Goal: Information Seeking & Learning: Learn about a topic

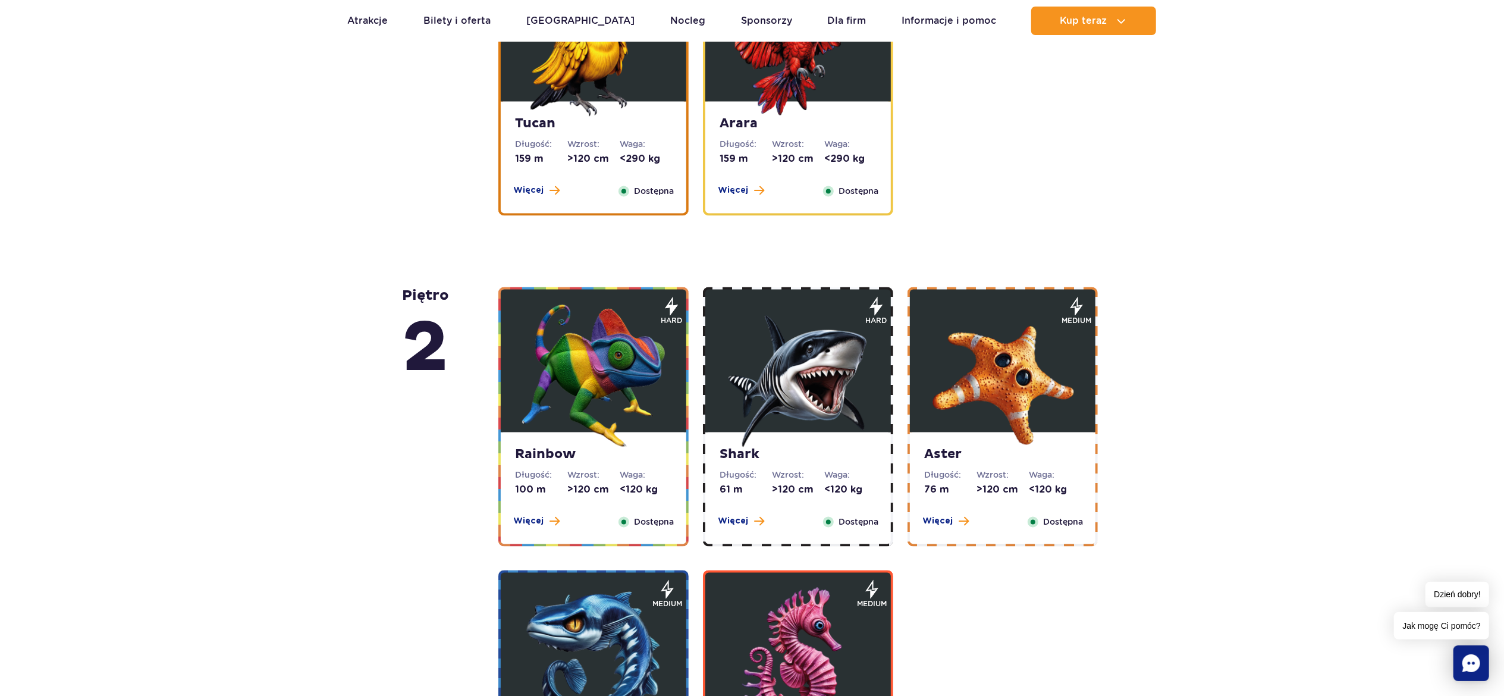
scroll to position [2259, 0]
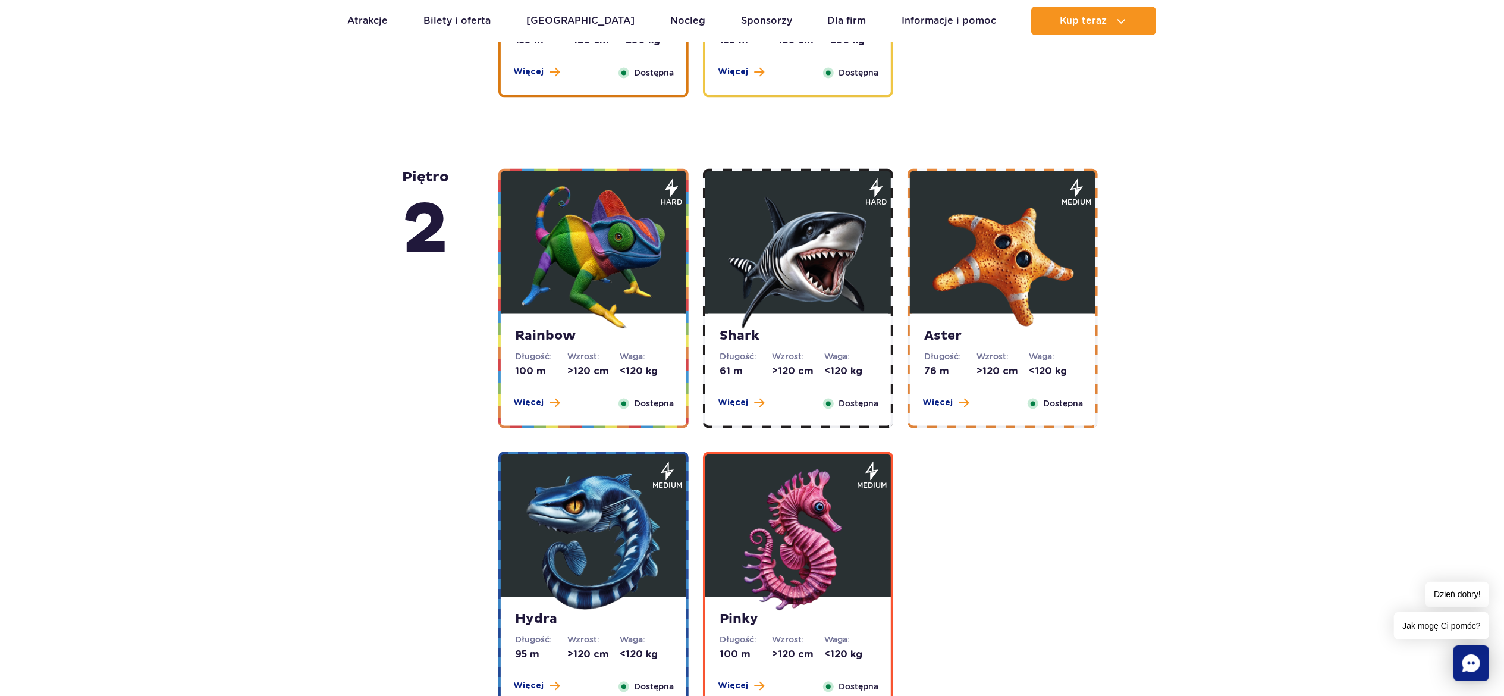
drag, startPoint x: 1019, startPoint y: 291, endPoint x: 1173, endPoint y: 279, distance: 154.4
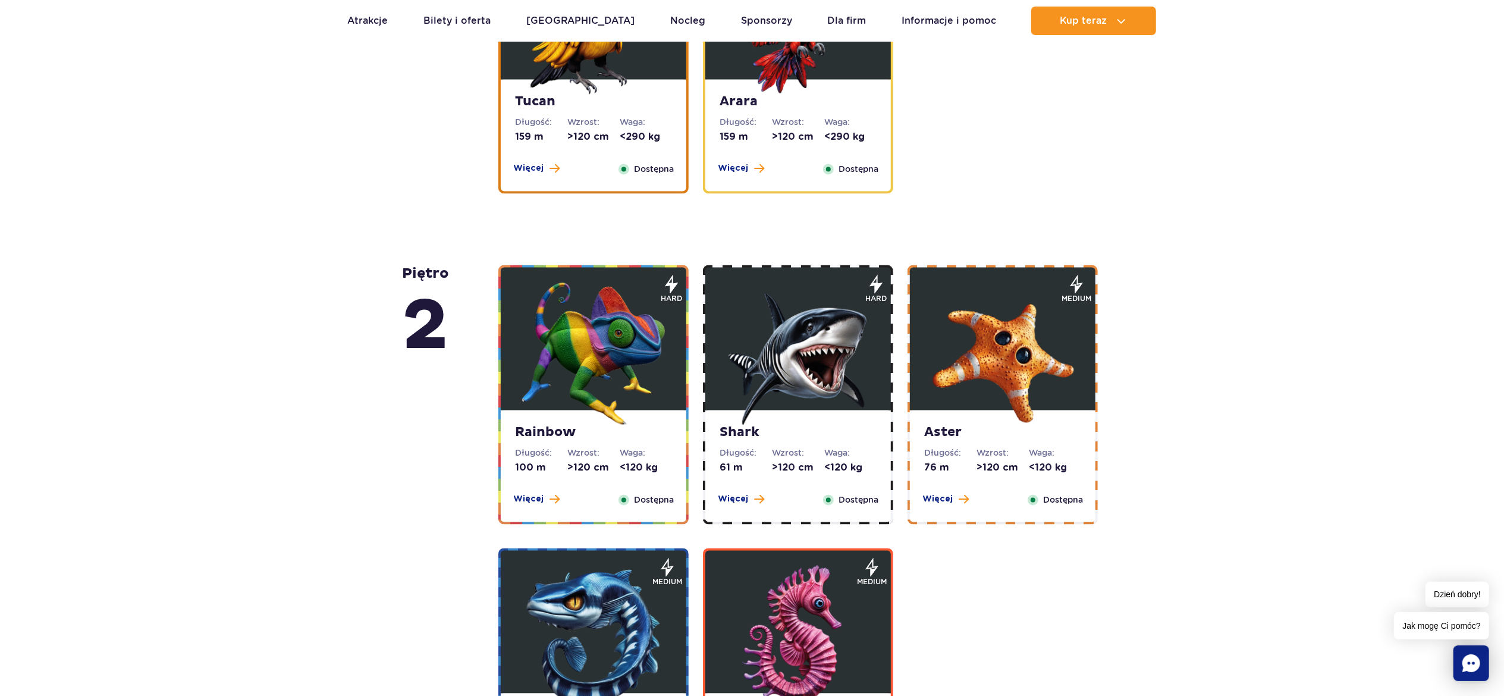
scroll to position [2140, 0]
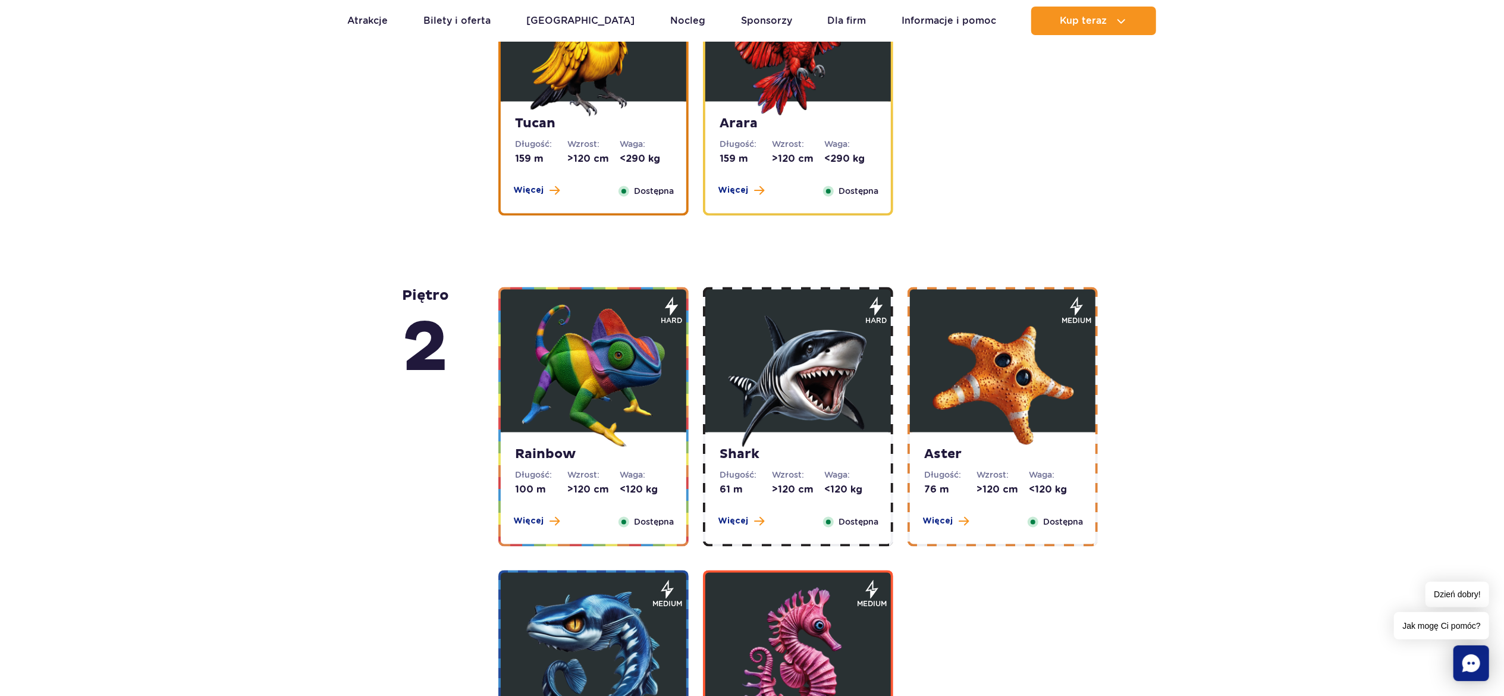
click at [1044, 394] on img at bounding box center [1002, 375] width 143 height 143
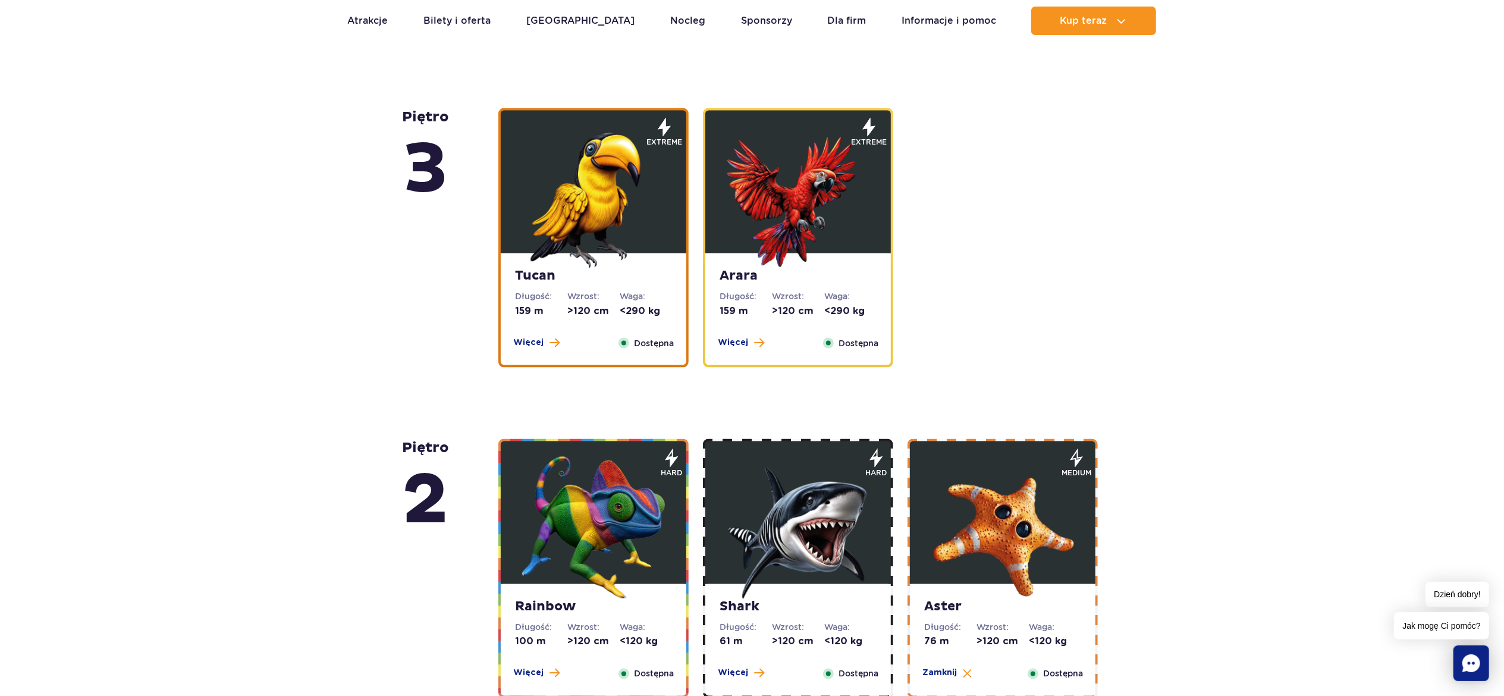
scroll to position [1798, 0]
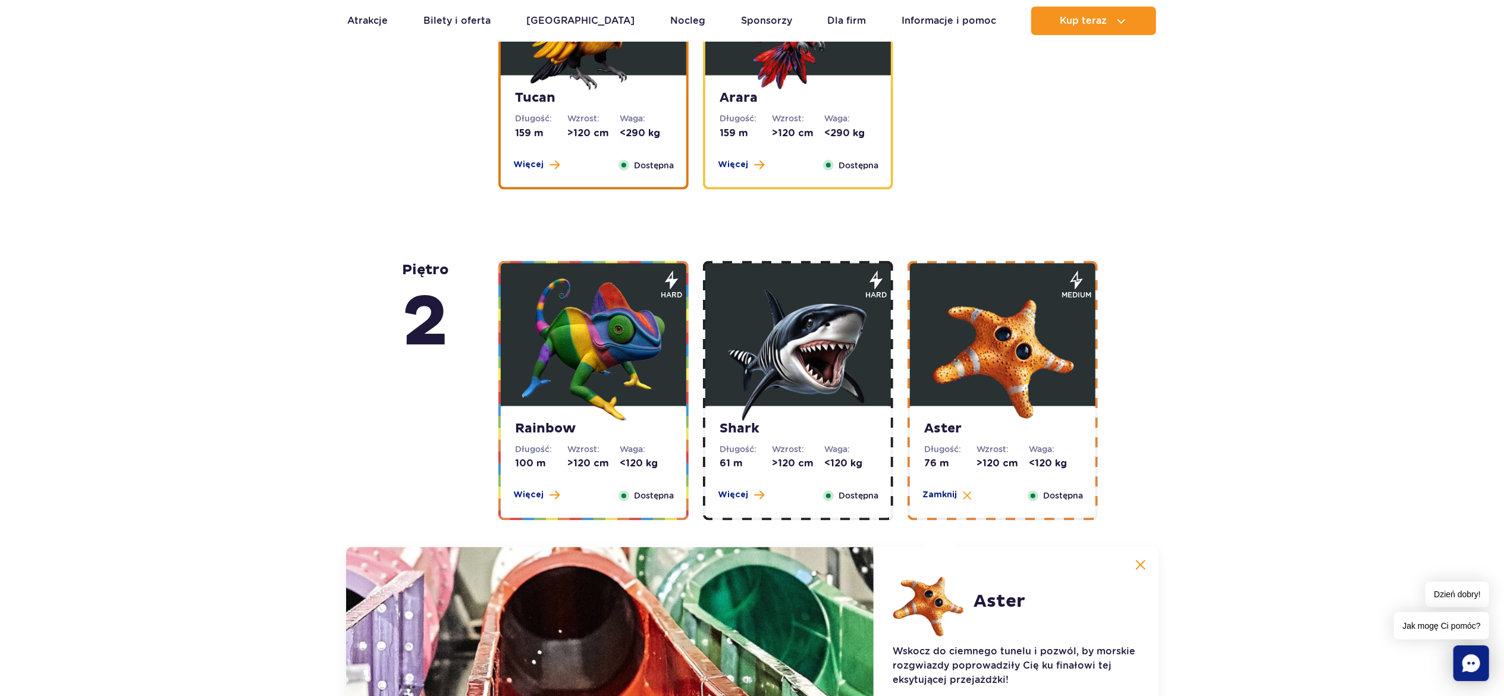
click at [1049, 335] on img at bounding box center [1002, 349] width 143 height 143
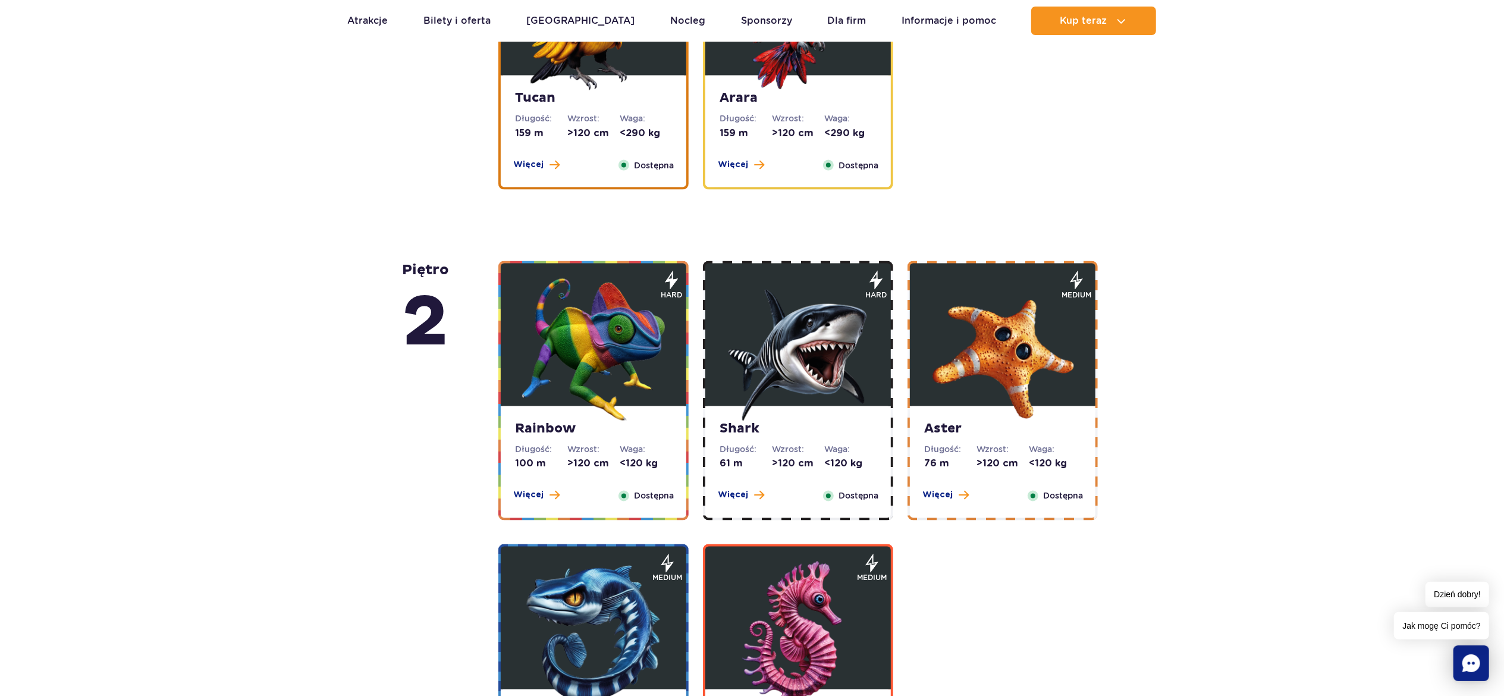
click at [1049, 335] on img at bounding box center [1002, 349] width 143 height 143
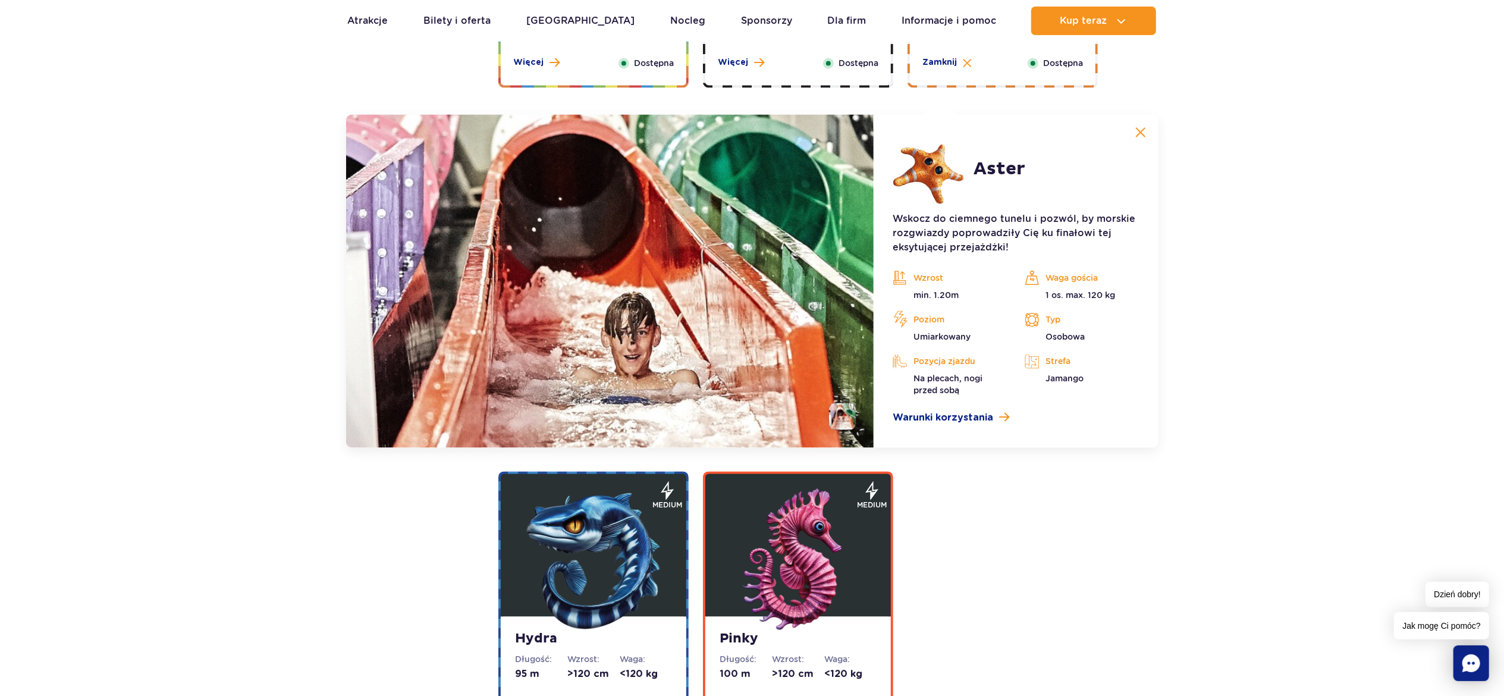
scroll to position [2274, 0]
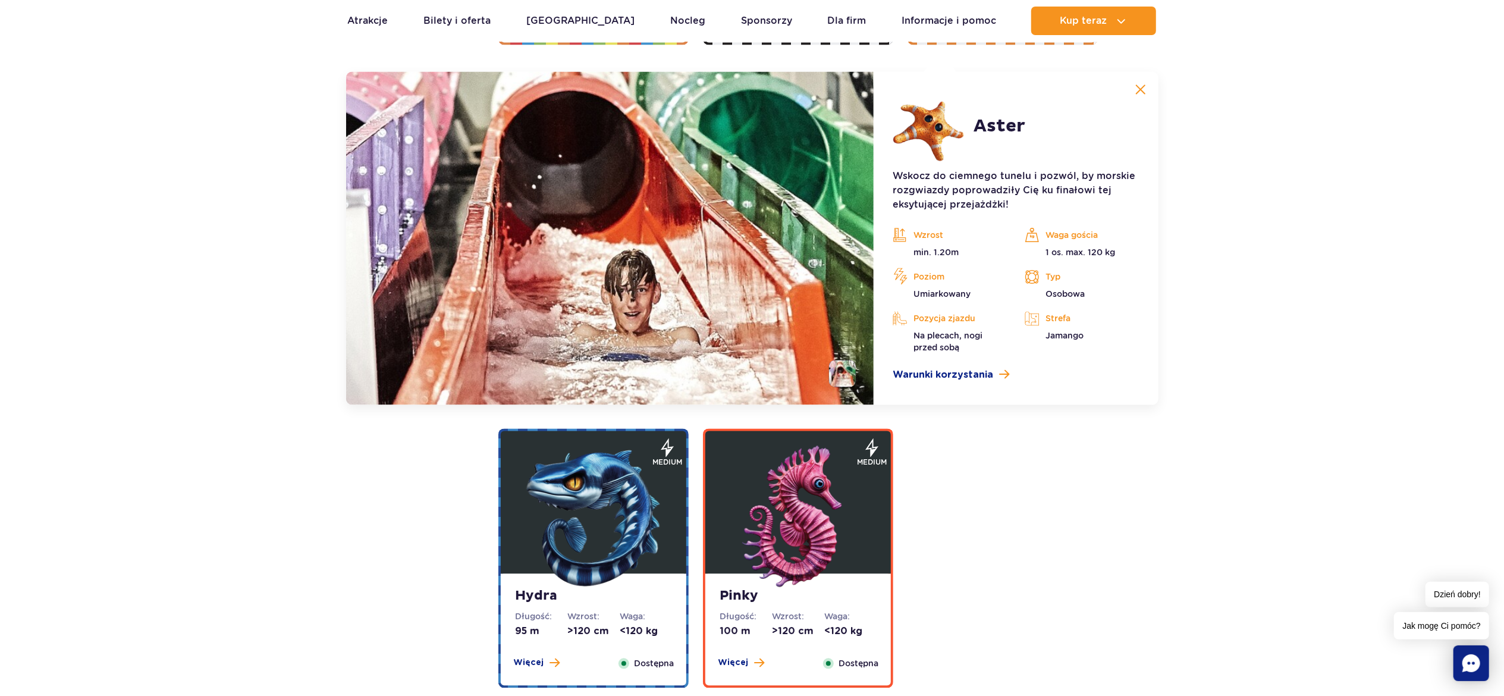
click at [852, 368] on li at bounding box center [842, 373] width 27 height 27
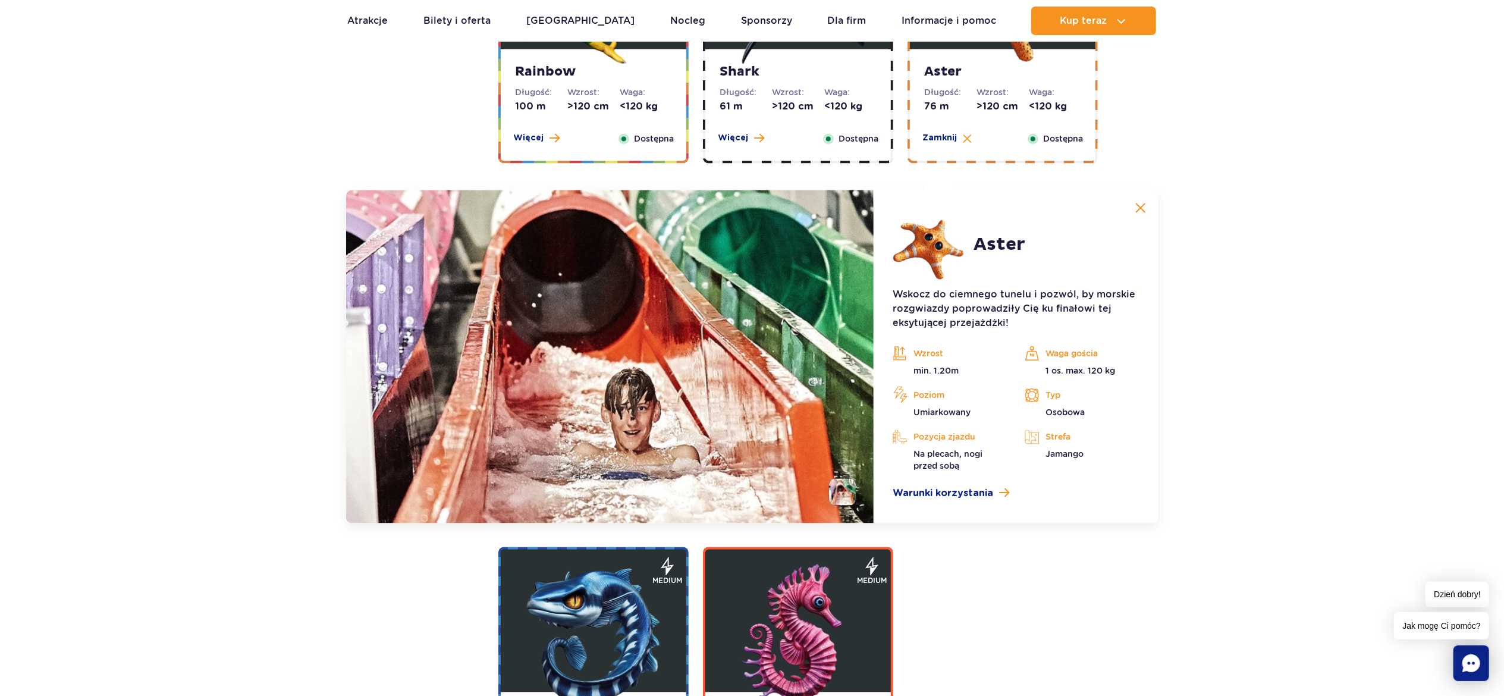
click at [208, 279] on div "piętro 5 Zig Zag Długość: 236 m Wzrost: >140 cm Waga: <180 kg Więcej Zamknij Do…" at bounding box center [752, 24] width 1504 height 2885
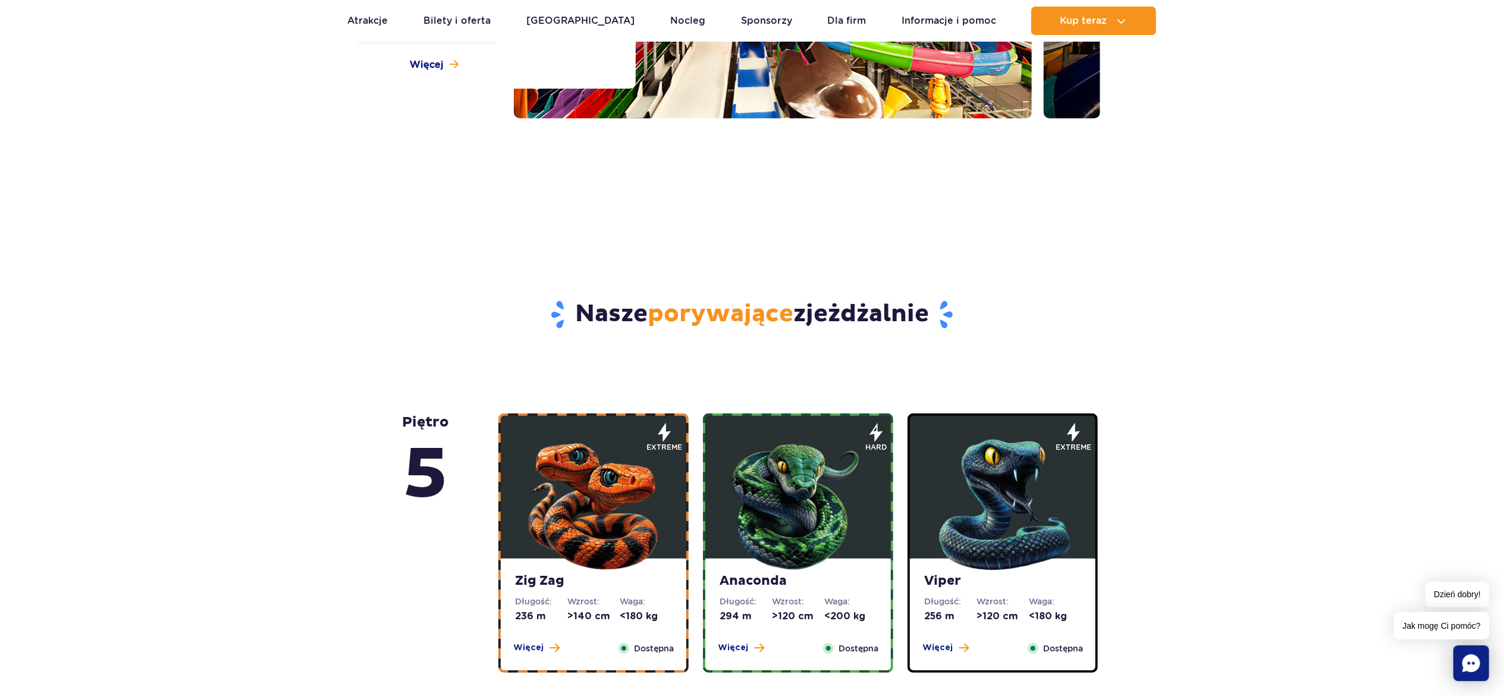
click at [614, 489] on img at bounding box center [593, 501] width 143 height 143
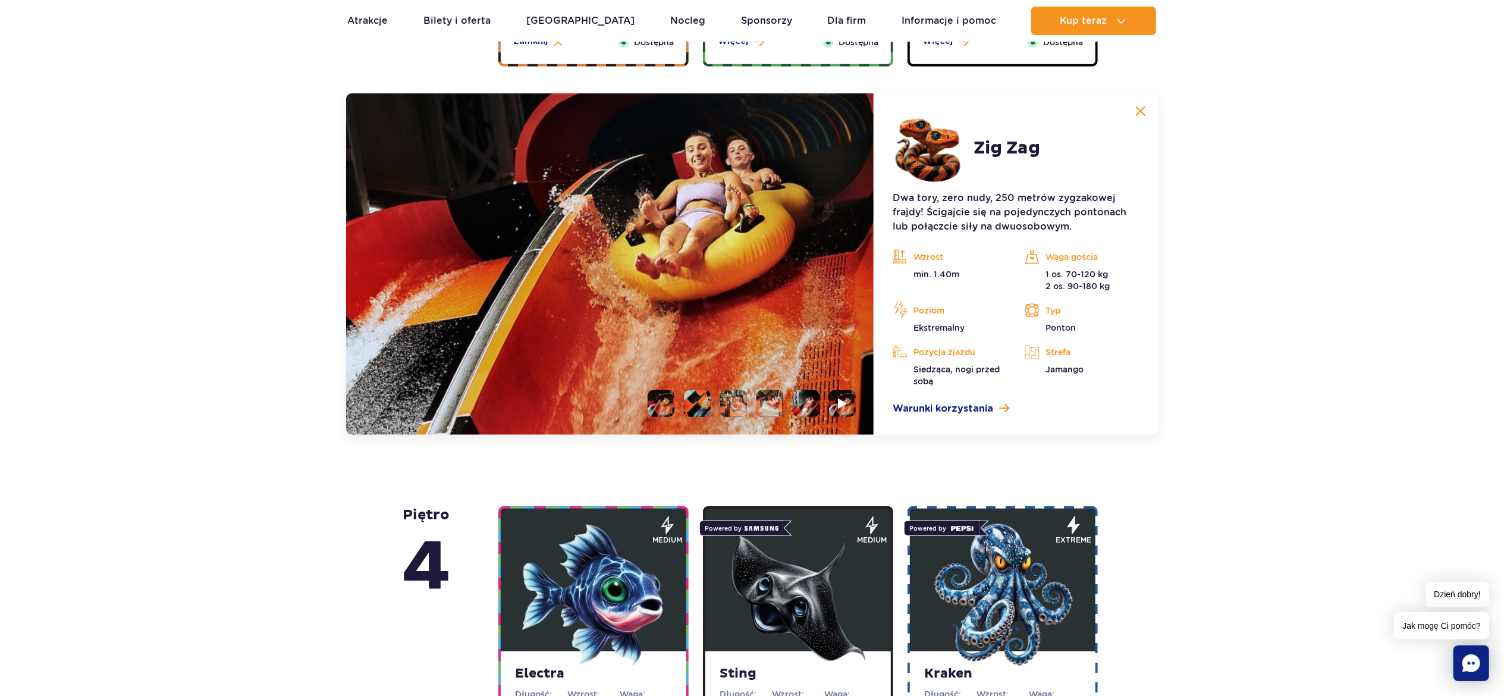
scroll to position [999, 0]
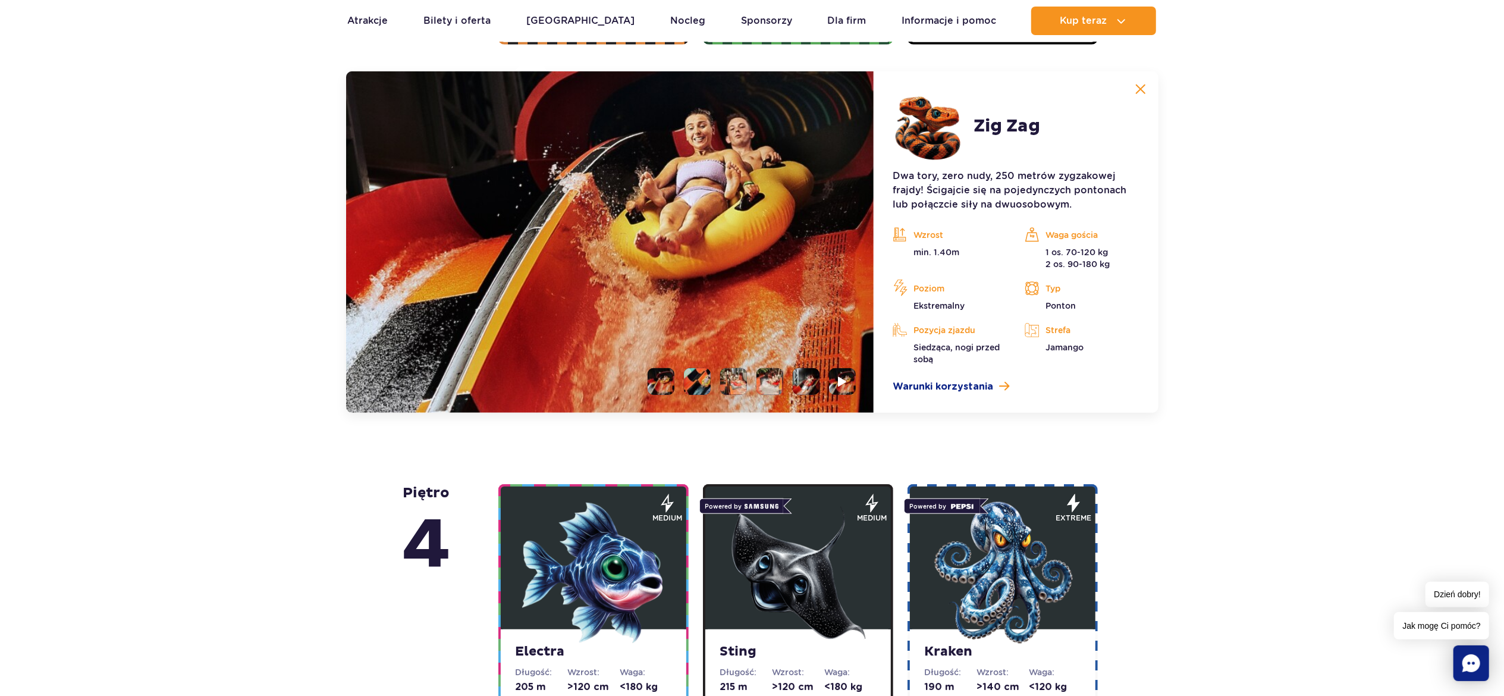
click at [664, 382] on li at bounding box center [660, 381] width 27 height 27
click at [705, 387] on li at bounding box center [697, 381] width 27 height 27
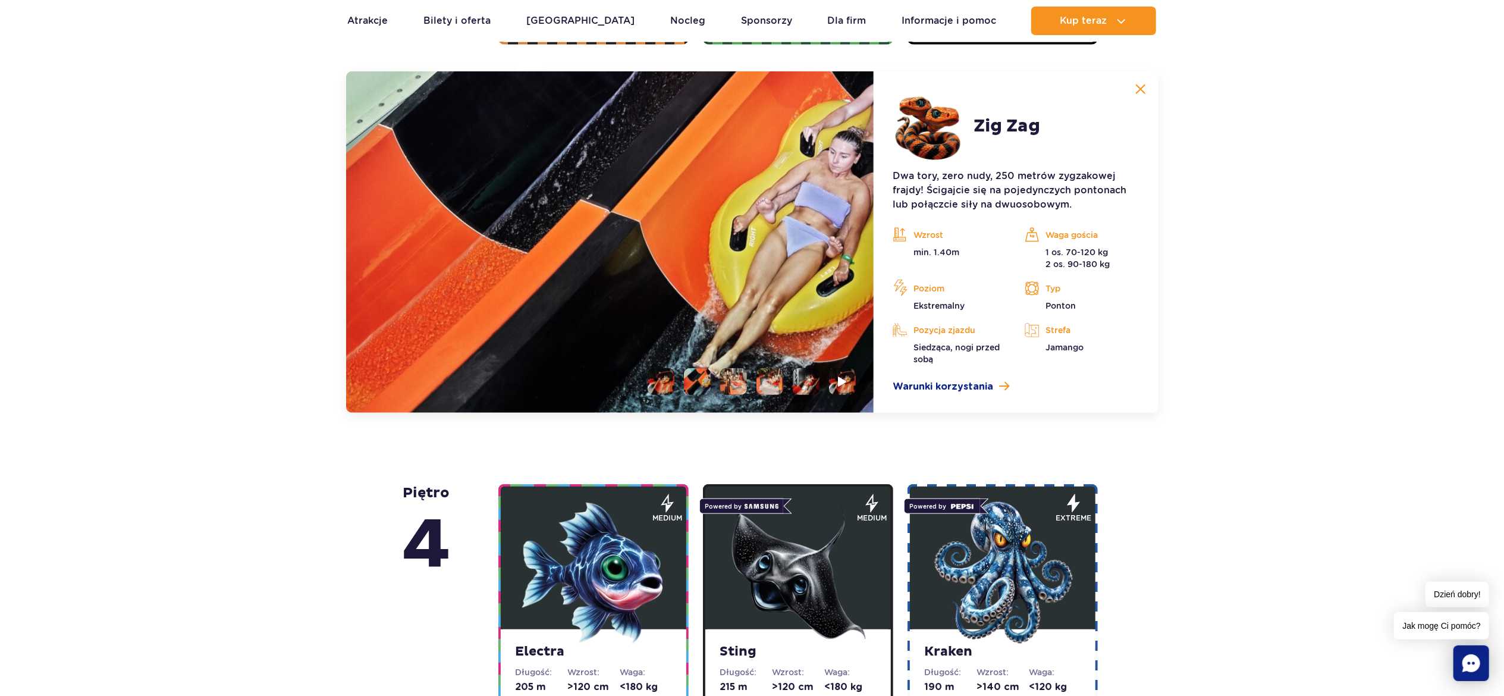
click at [742, 389] on li at bounding box center [733, 381] width 27 height 27
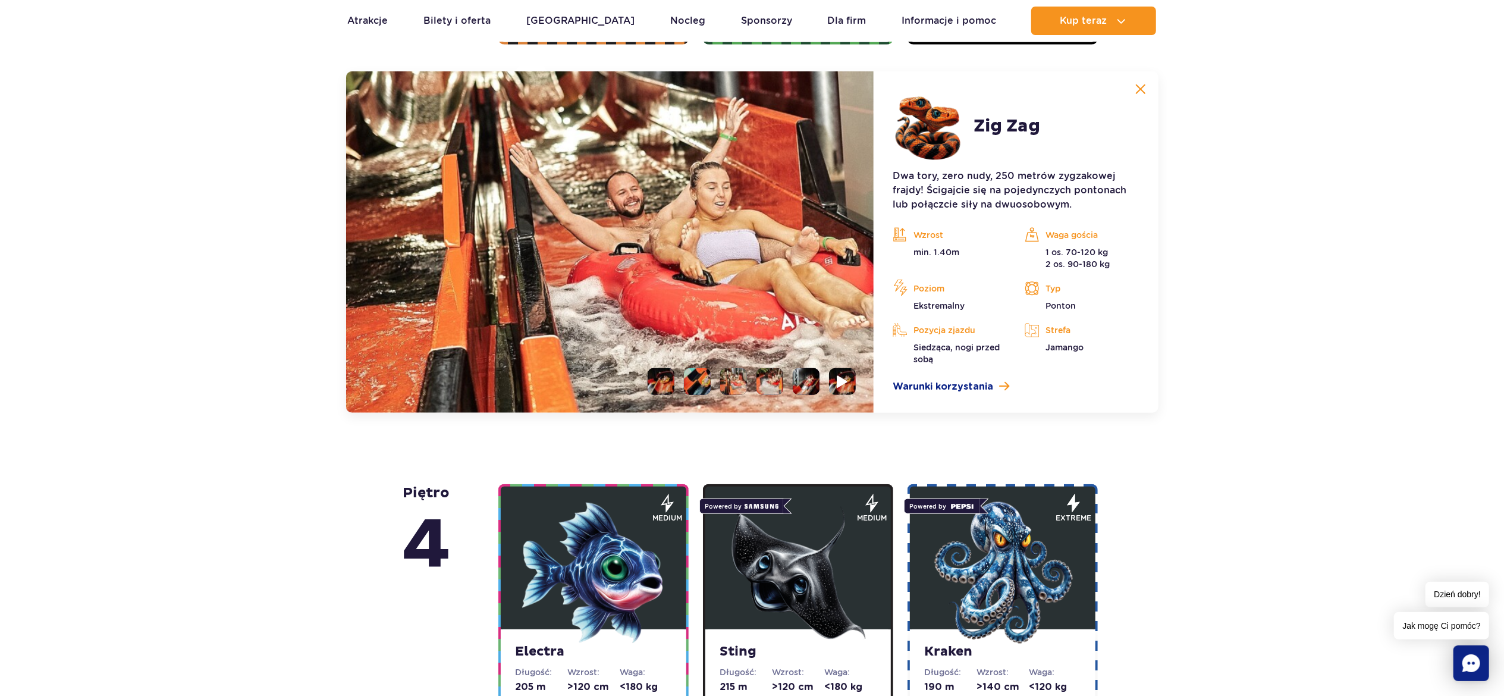
click at [835, 378] on li at bounding box center [842, 381] width 27 height 27
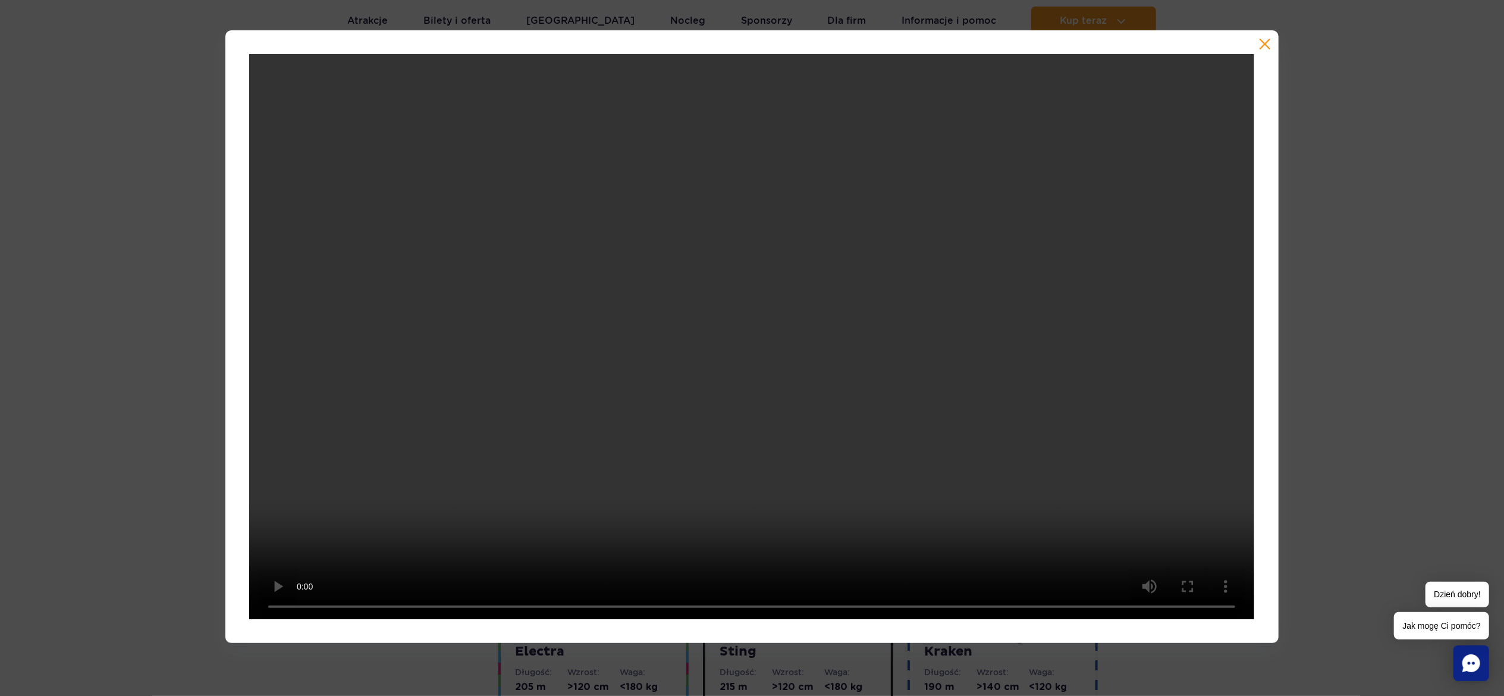
click at [1268, 45] on button "button" at bounding box center [1265, 44] width 12 height 12
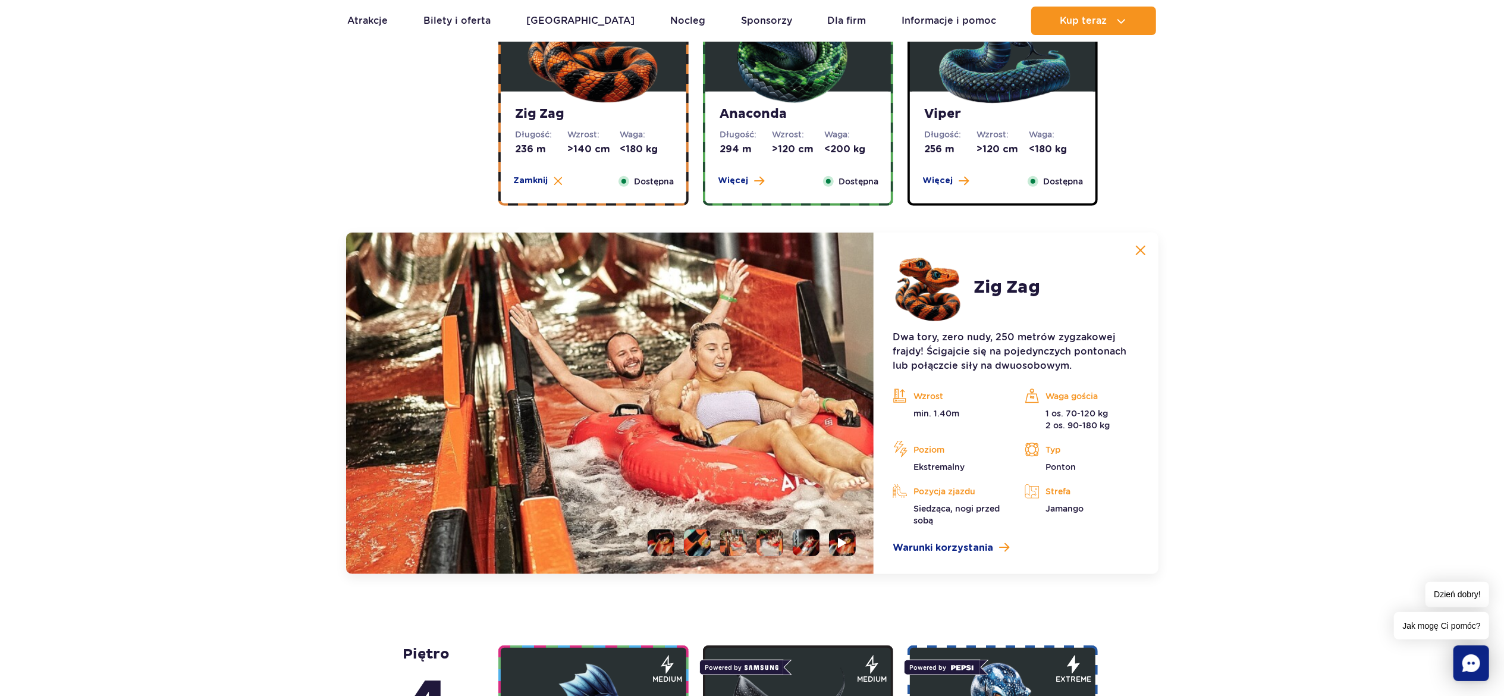
scroll to position [762, 0]
